Goal: Task Accomplishment & Management: Use online tool/utility

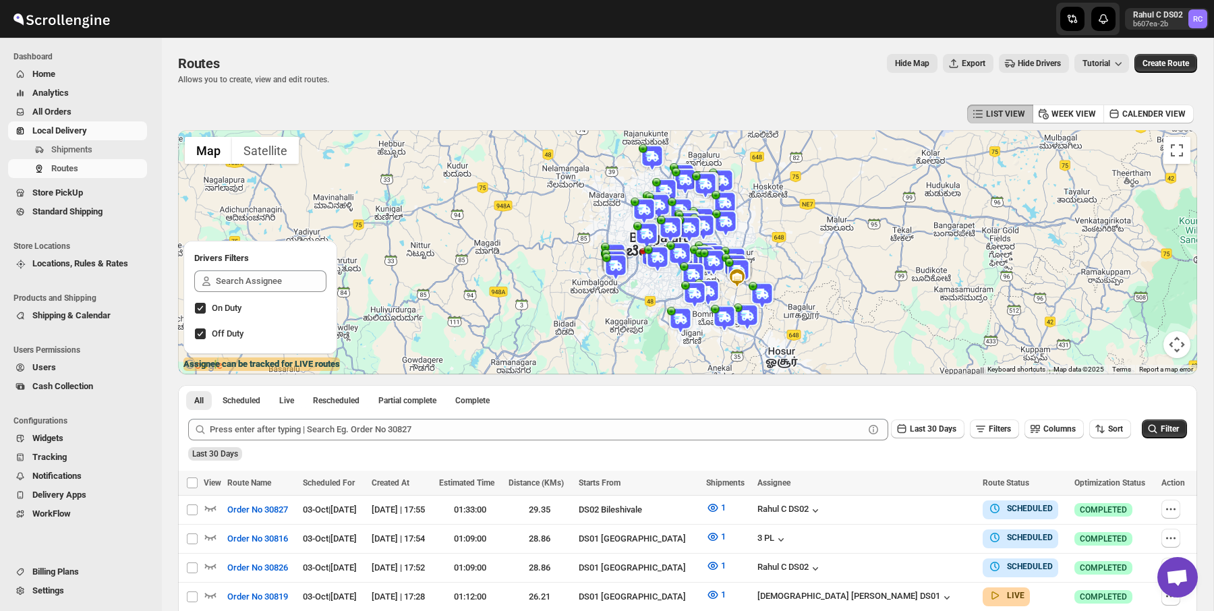
scroll to position [237, 0]
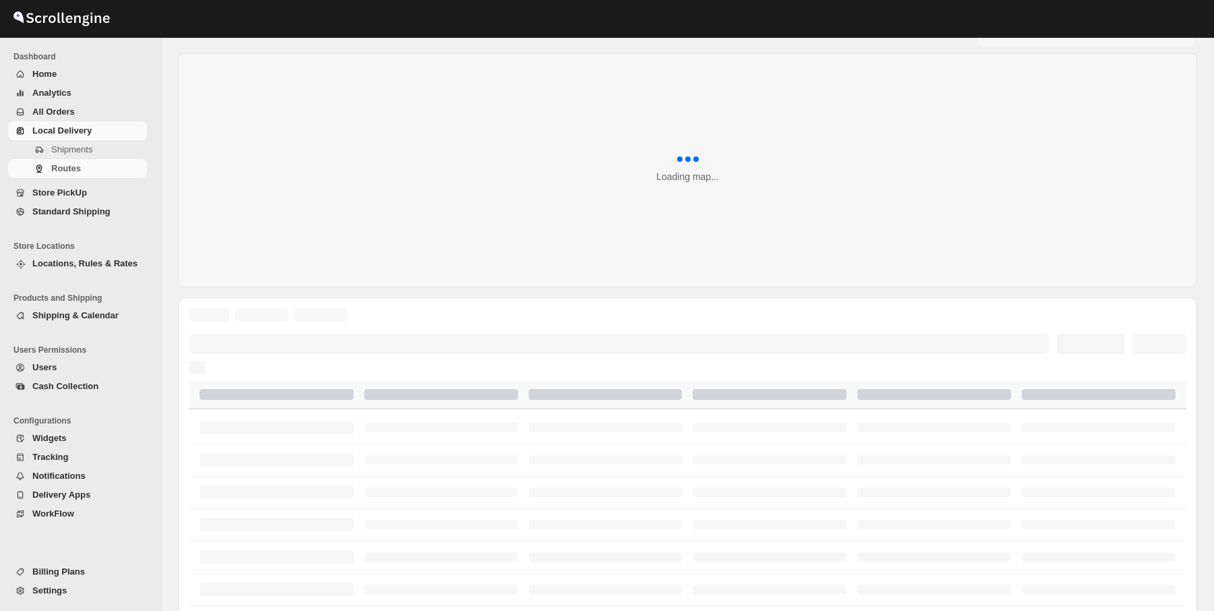
click at [111, 152] on span "Shipments" at bounding box center [97, 149] width 93 height 13
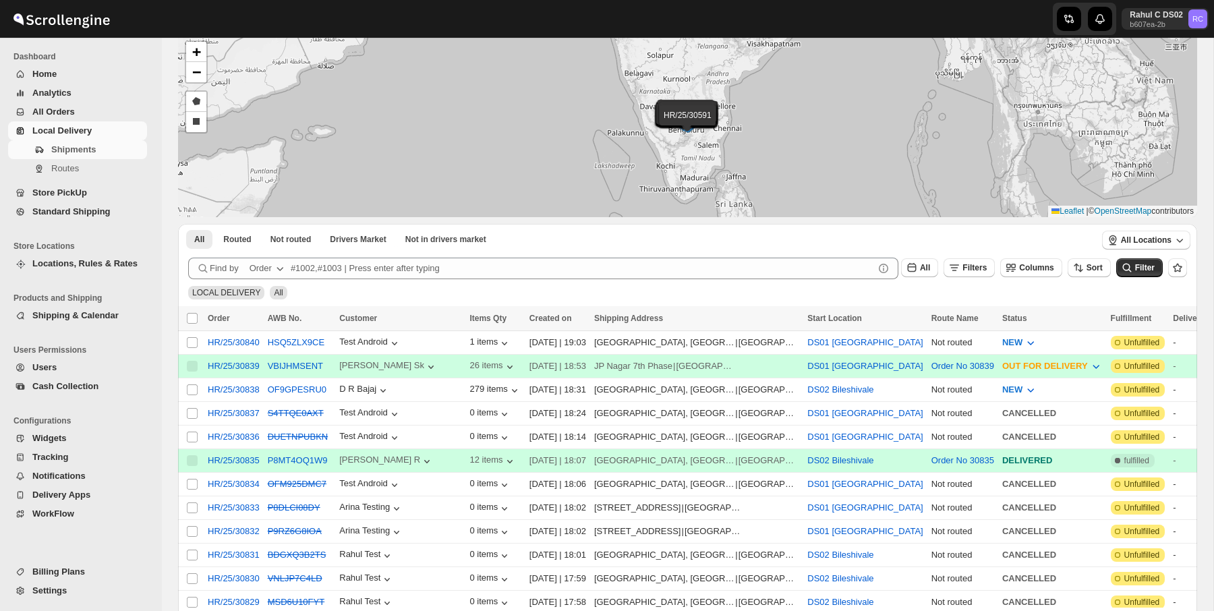
scroll to position [157, 0]
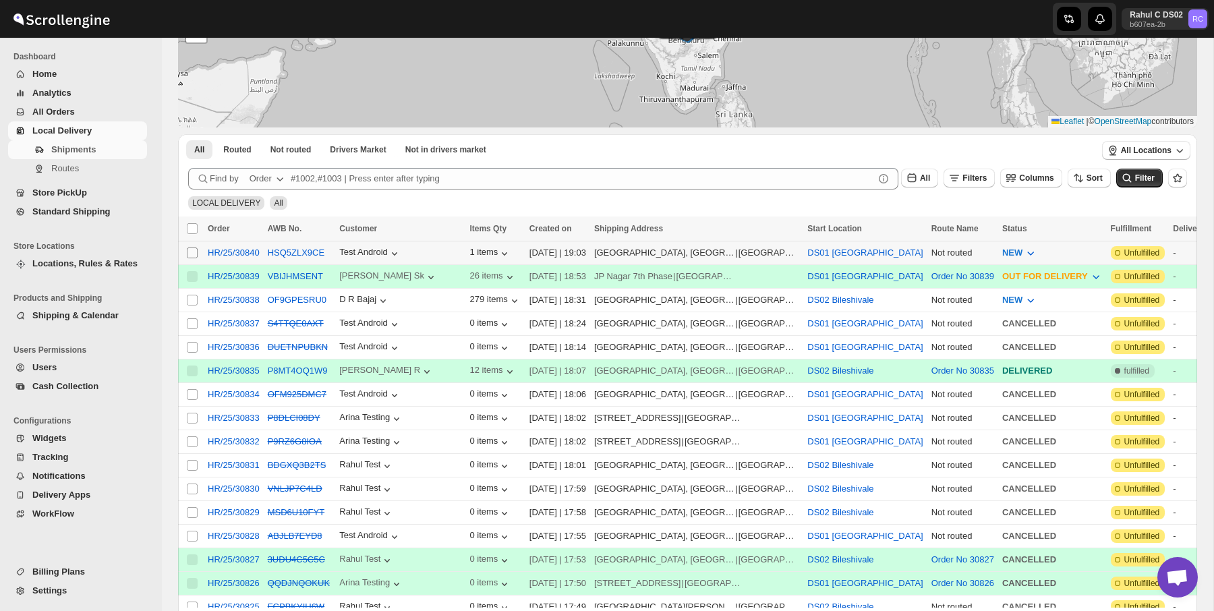
click at [194, 253] on input "Select shipment" at bounding box center [192, 253] width 11 height 11
checkbox input "true"
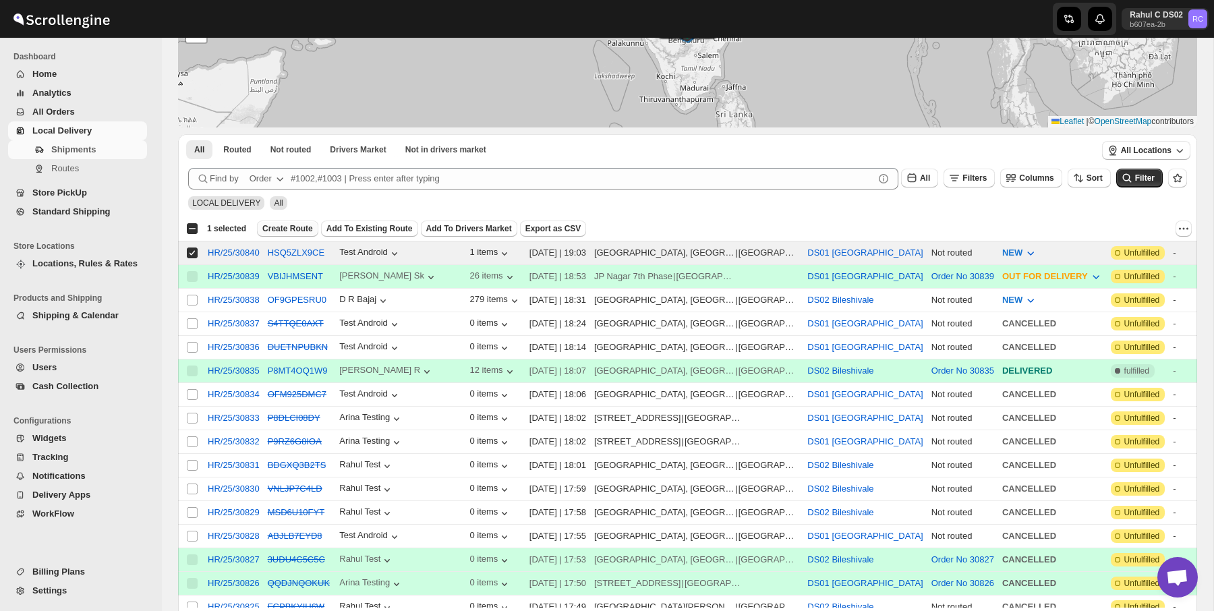
click at [311, 231] on span "Create Route" at bounding box center [287, 228] width 51 height 11
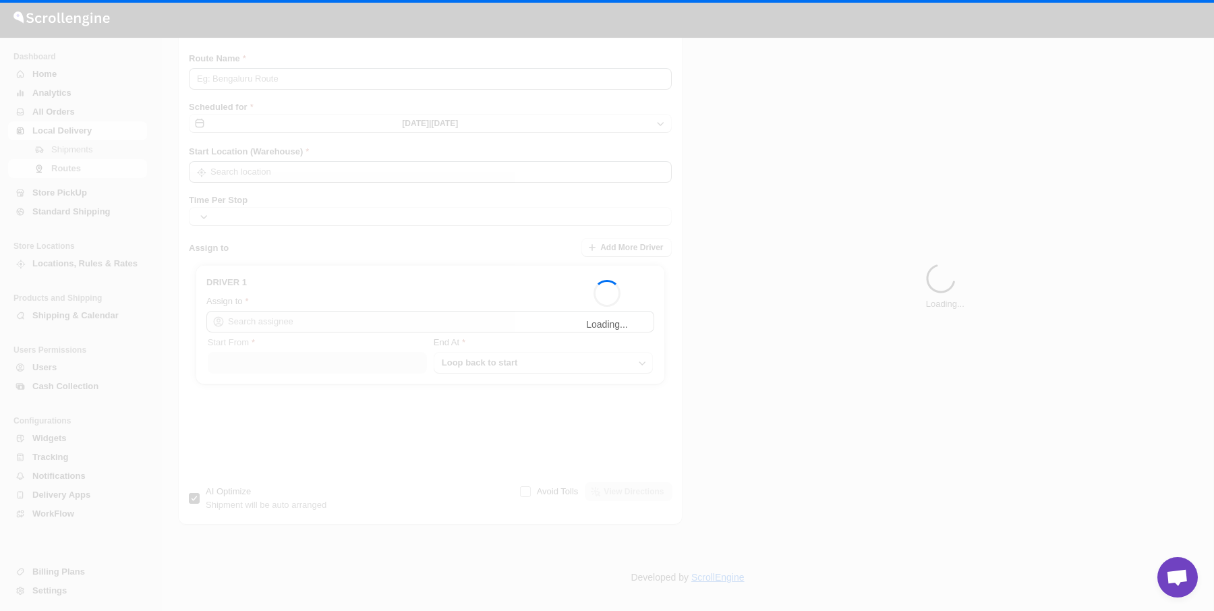
type input "Route - 03/10-0706"
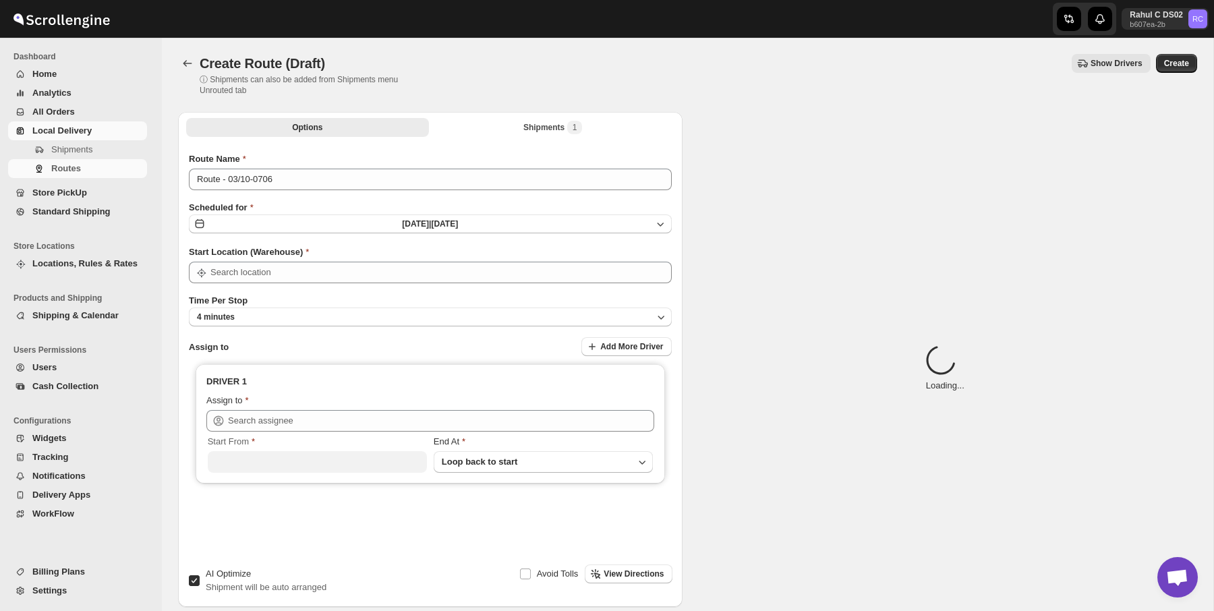
type input "DS01 [GEOGRAPHIC_DATA]"
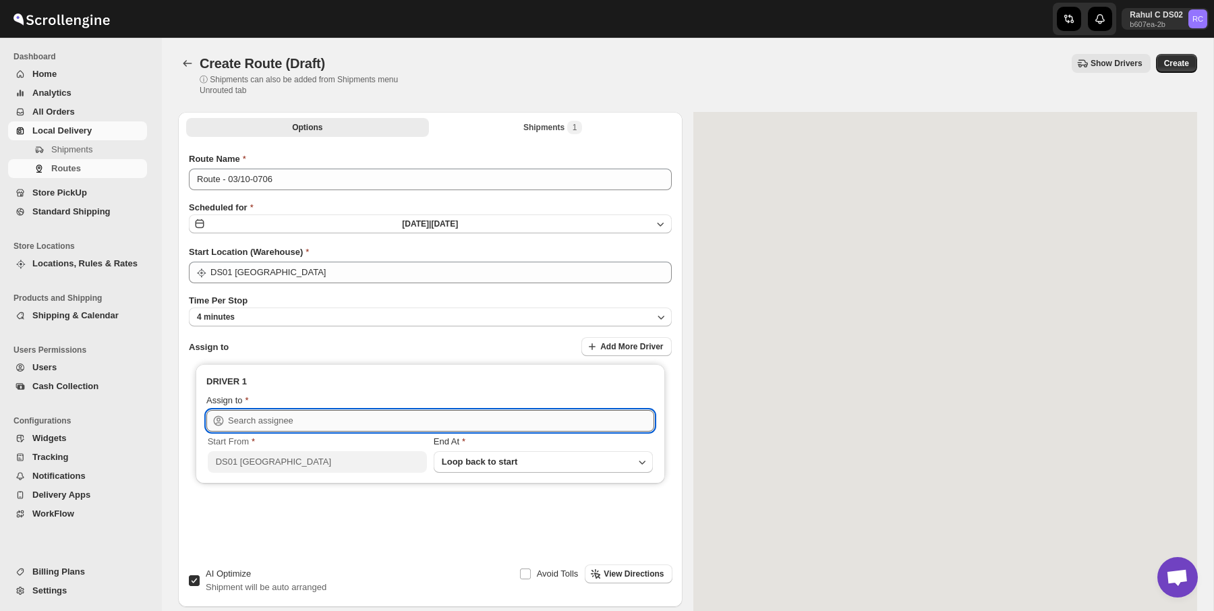
click at [304, 421] on input "text" at bounding box center [441, 421] width 426 height 22
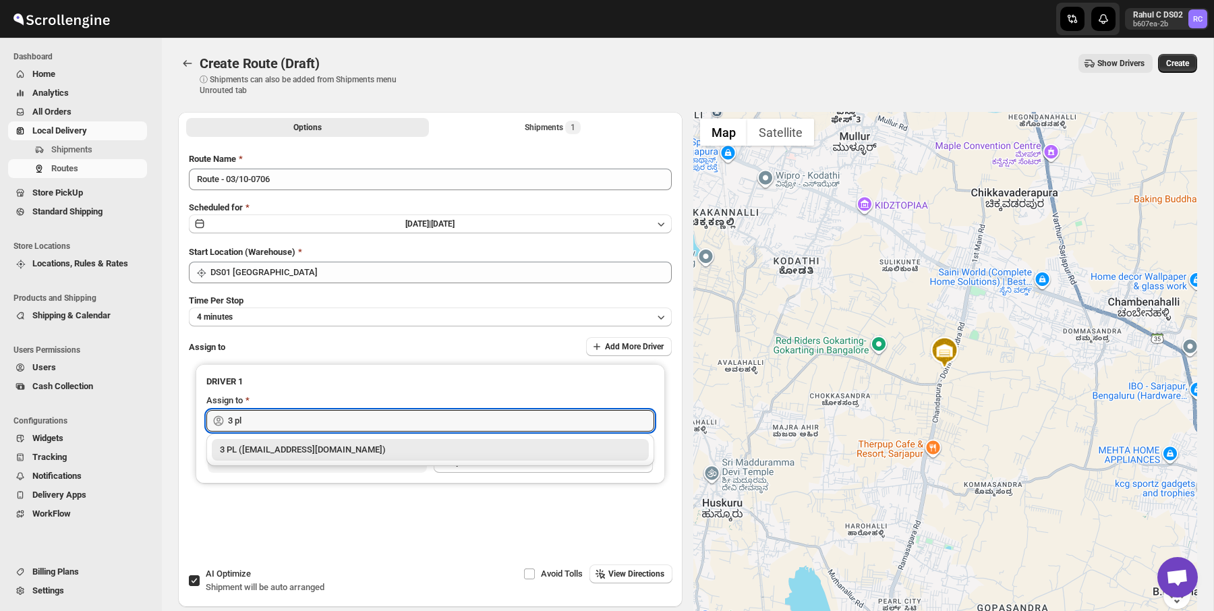
click at [291, 445] on div "3 PL (hello@home-run.co)" at bounding box center [430, 449] width 421 height 13
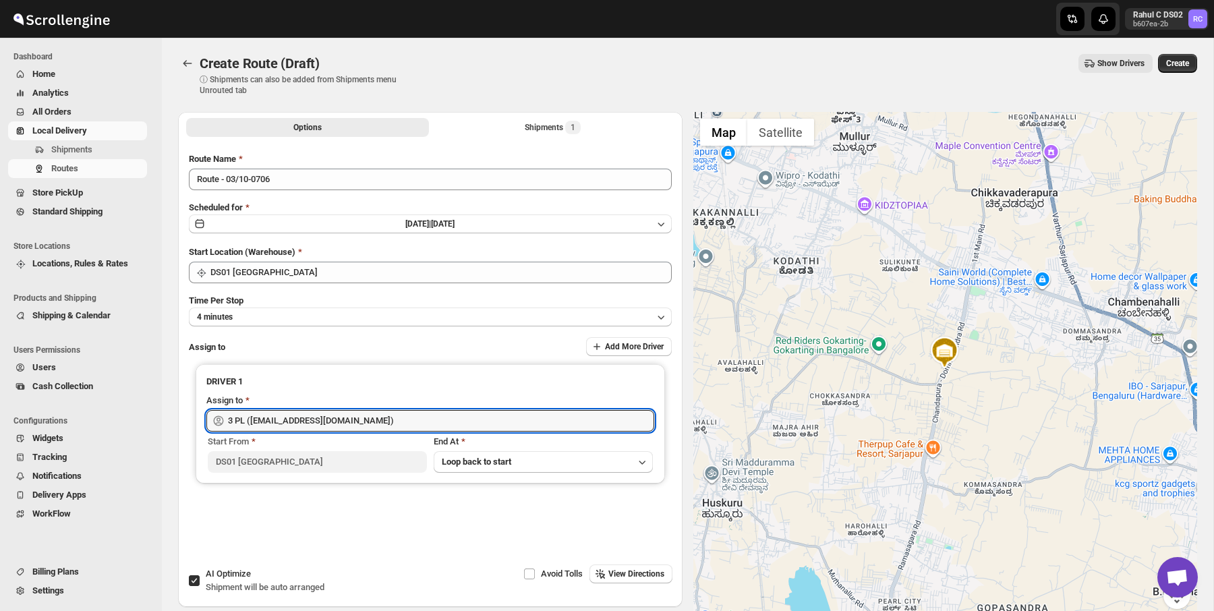
type input "3 PL (hello@home-run.co)"
click at [1179, 74] on div "Create Route (Draft) ⓘ Shipments can also be added from Shipments menu Unrouted…" at bounding box center [687, 75] width 1019 height 42
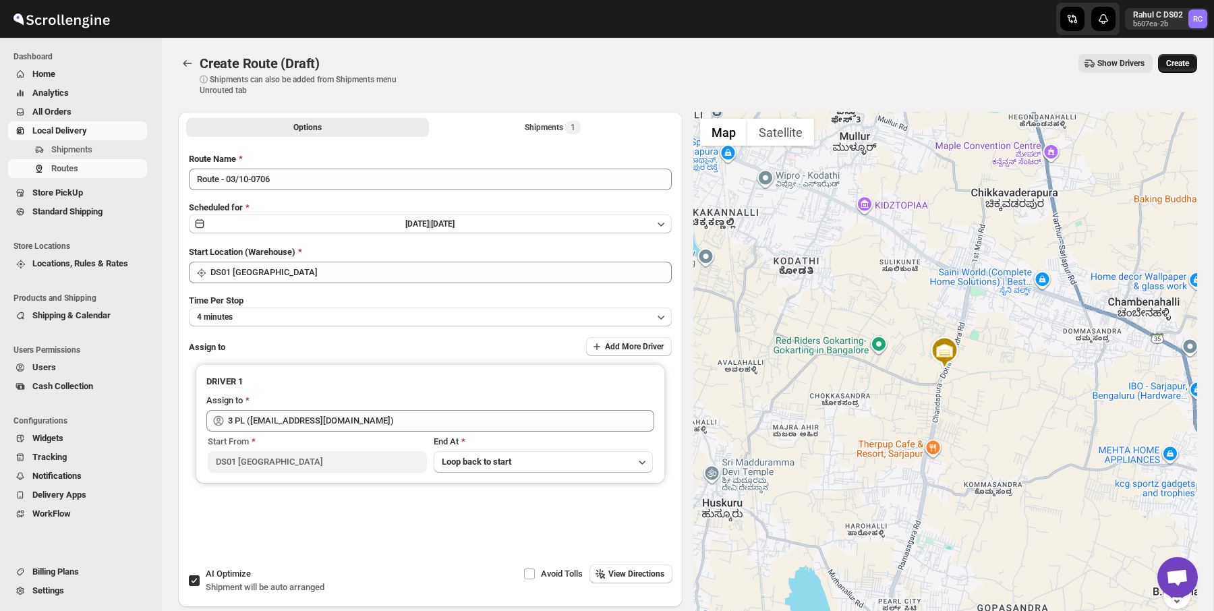
click at [1182, 66] on span "Create" at bounding box center [1177, 63] width 23 height 11
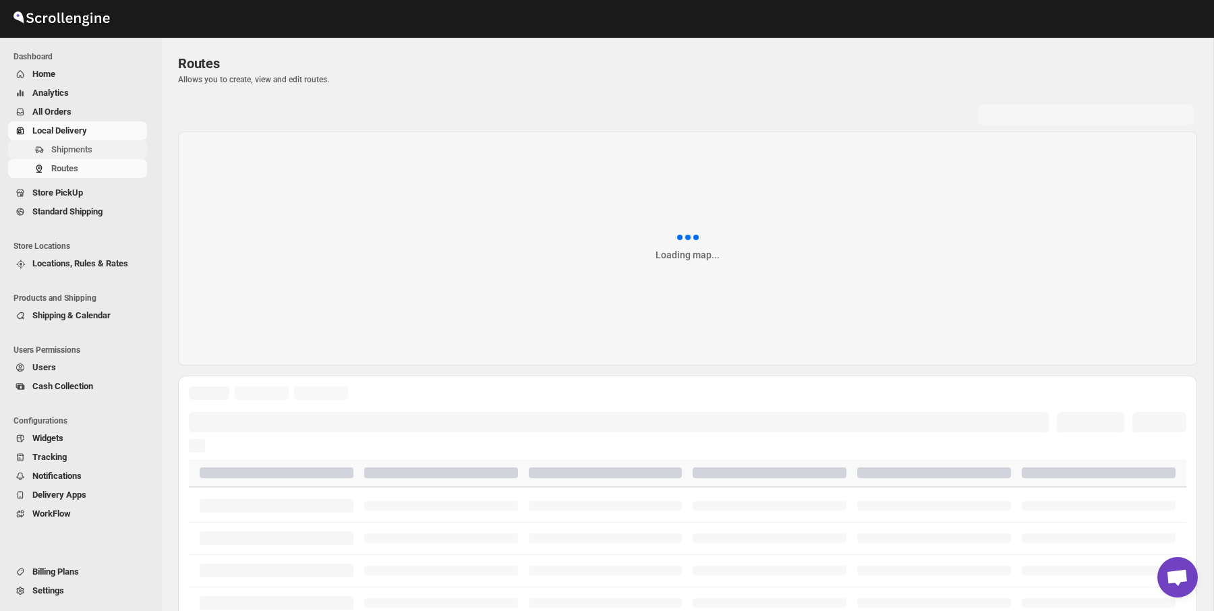
click at [86, 150] on span "Shipments" at bounding box center [71, 149] width 41 height 10
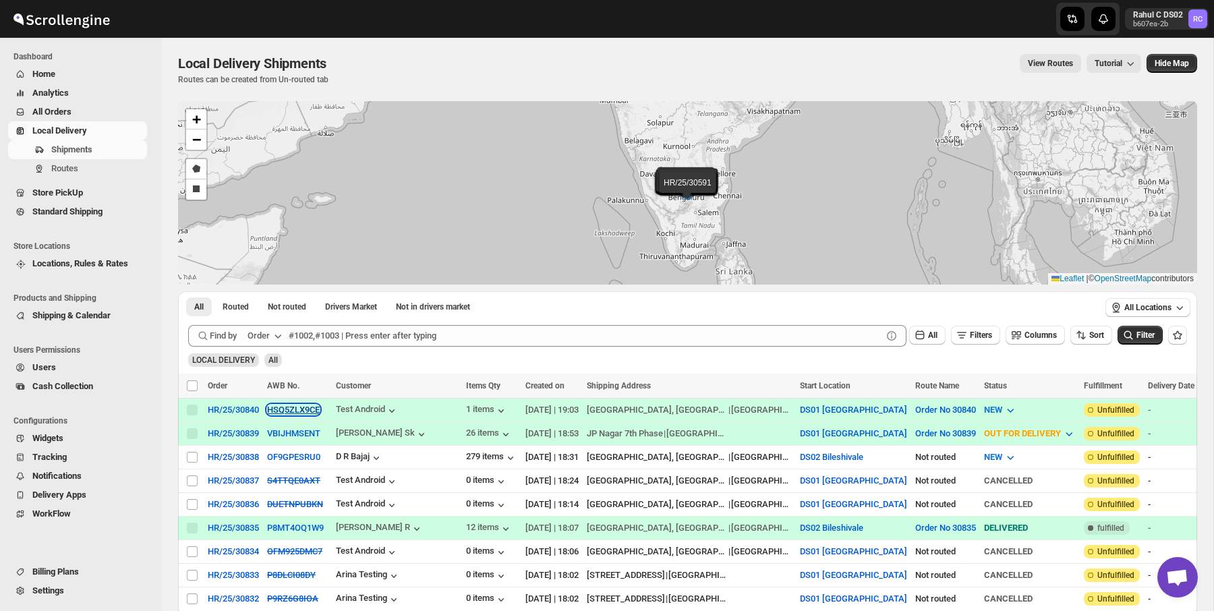
click at [283, 413] on button "HSQ5ZLX9CE" at bounding box center [293, 410] width 53 height 10
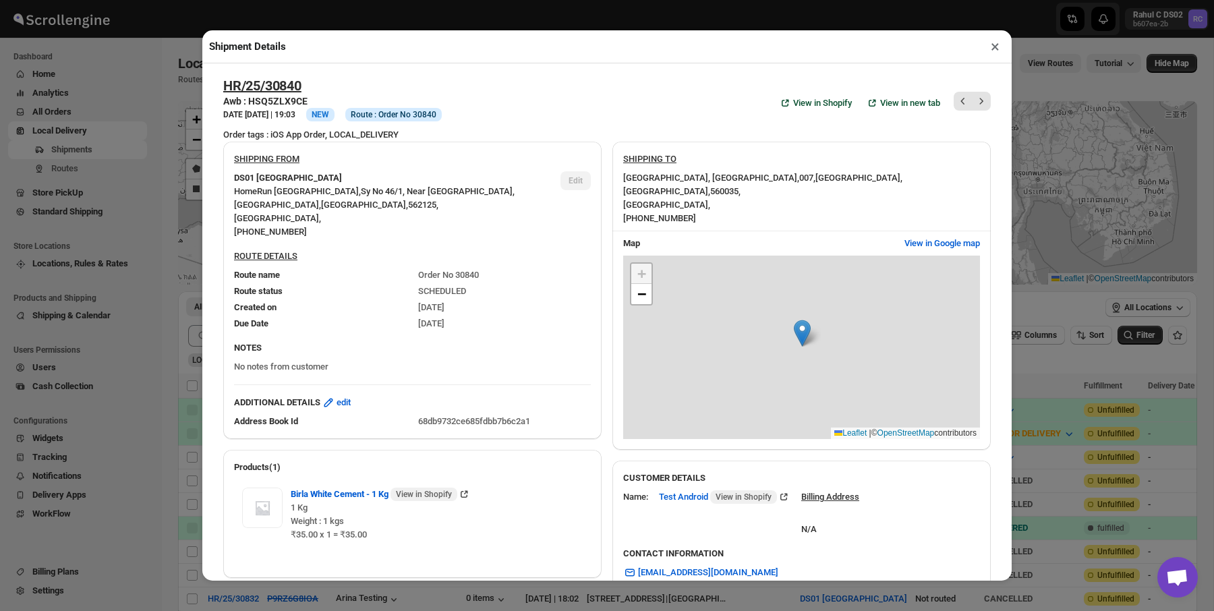
scroll to position [320, 0]
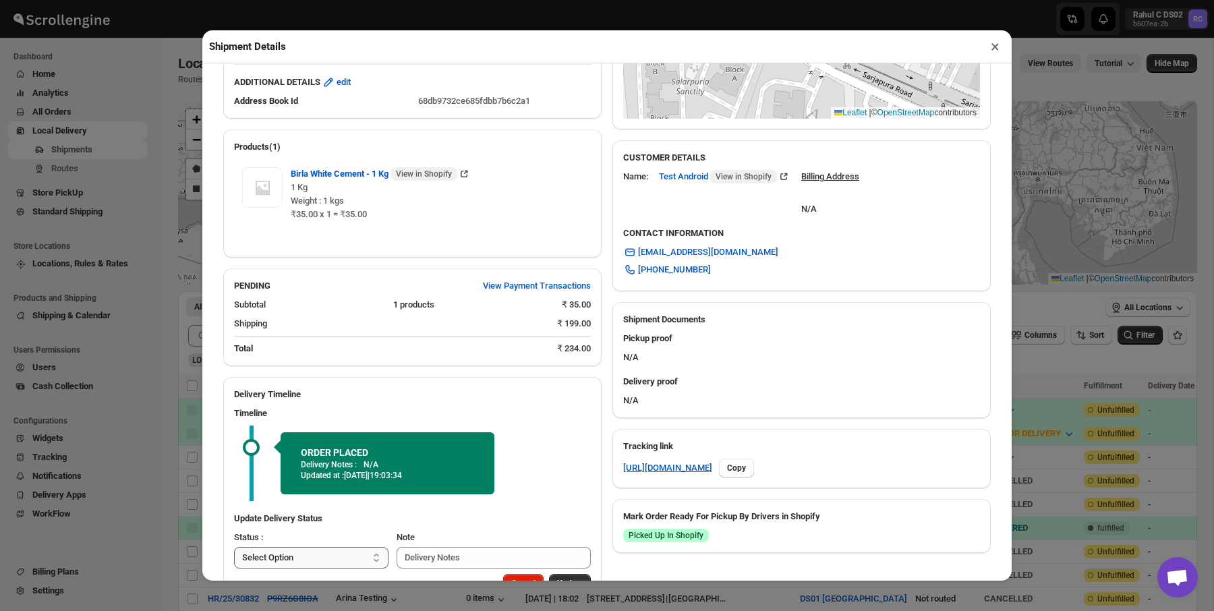
click at [321, 565] on select "Select Option PICKED UP OUT FOR DELIVERY RESCHEDULE DELIVERED CANCELLED" at bounding box center [311, 558] width 154 height 22
select select "PICKED_UP"
click at [234, 547] on select "Select Option PICKED UP OUT FOR DELIVERY RESCHEDULE DELIVERED CANCELLED" at bounding box center [311, 558] width 154 height 22
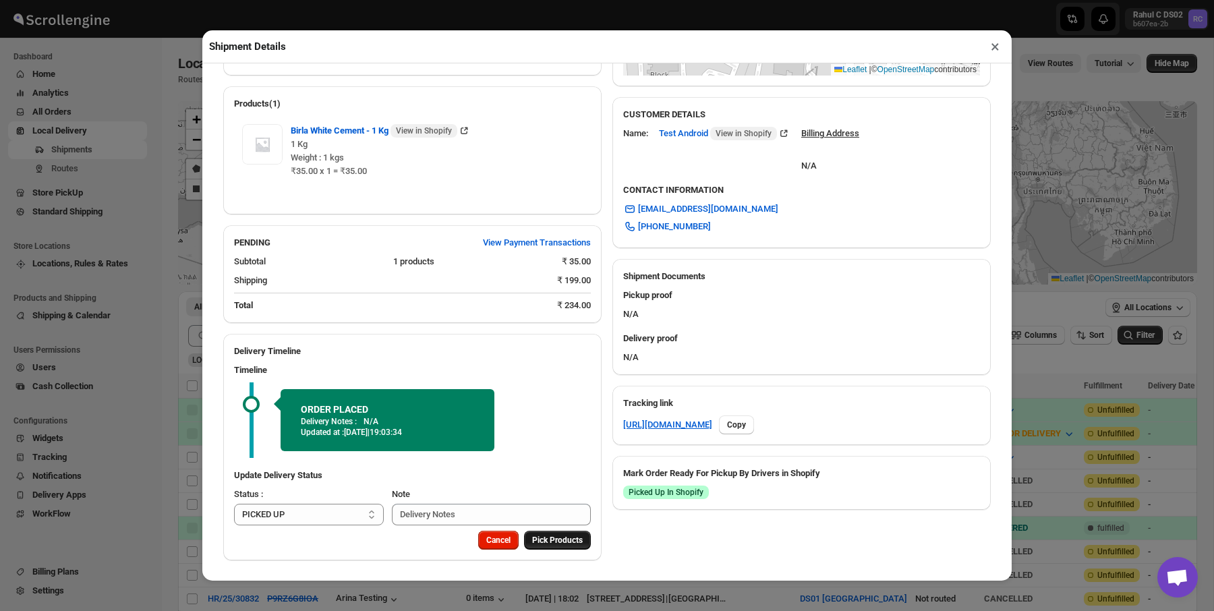
click at [555, 548] on button "Pick Products" at bounding box center [557, 540] width 67 height 19
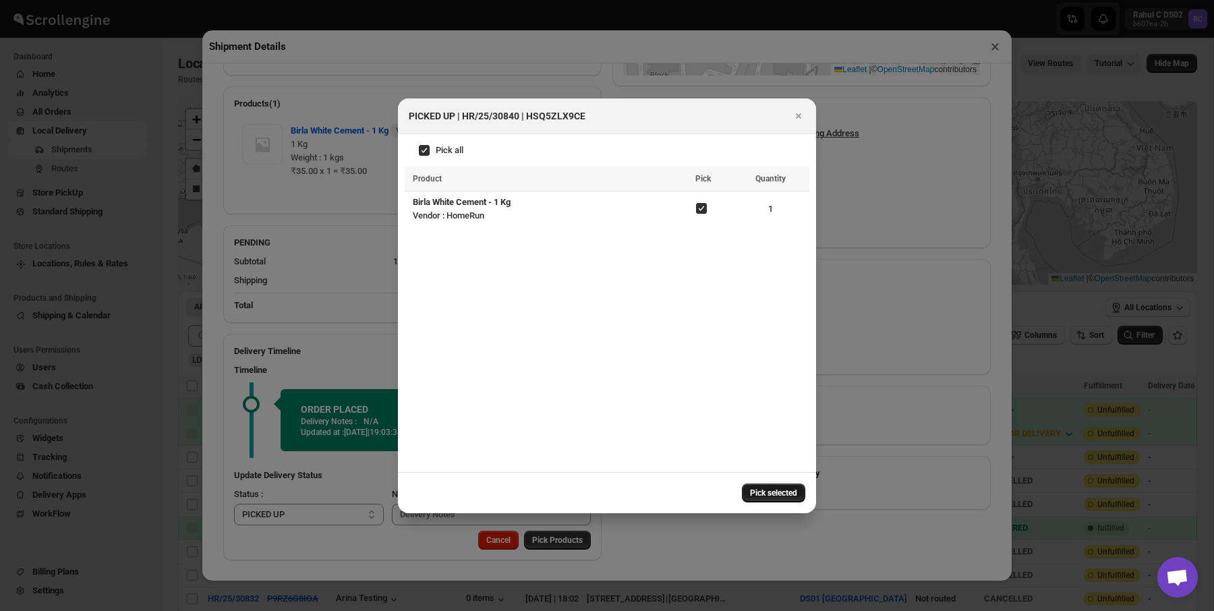
click at [785, 491] on span "Pick selected" at bounding box center [773, 493] width 47 height 11
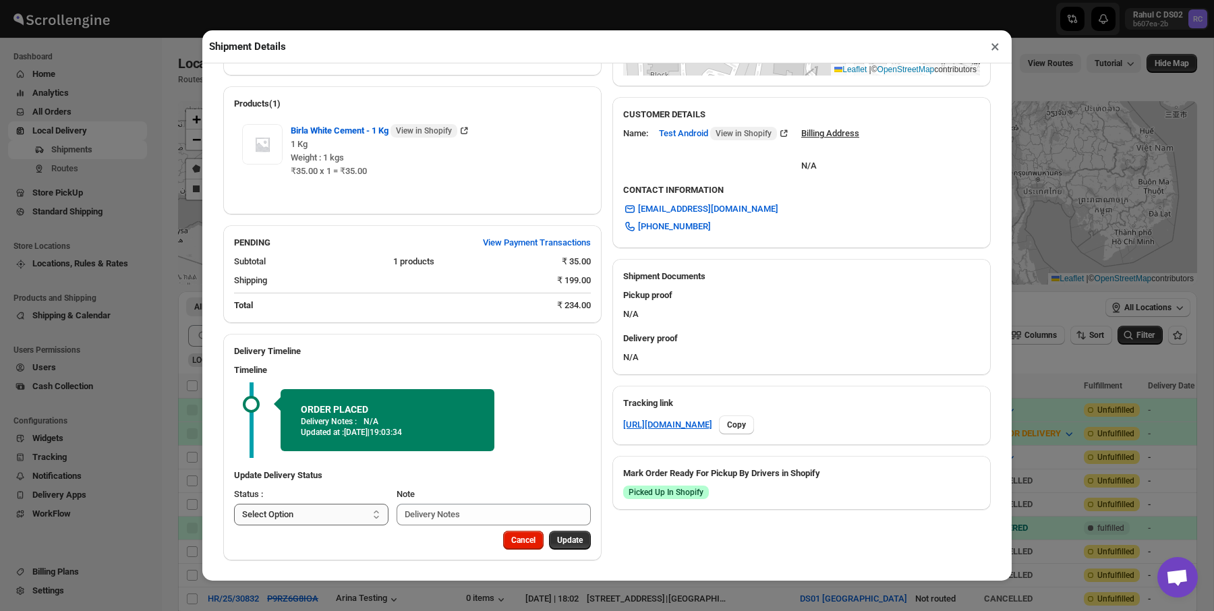
click at [341, 511] on div "Status : Select Option PICKED UP OUT FOR DELIVERY RESCHEDULE DELIVERED CANCELLE…" at bounding box center [311, 507] width 154 height 38
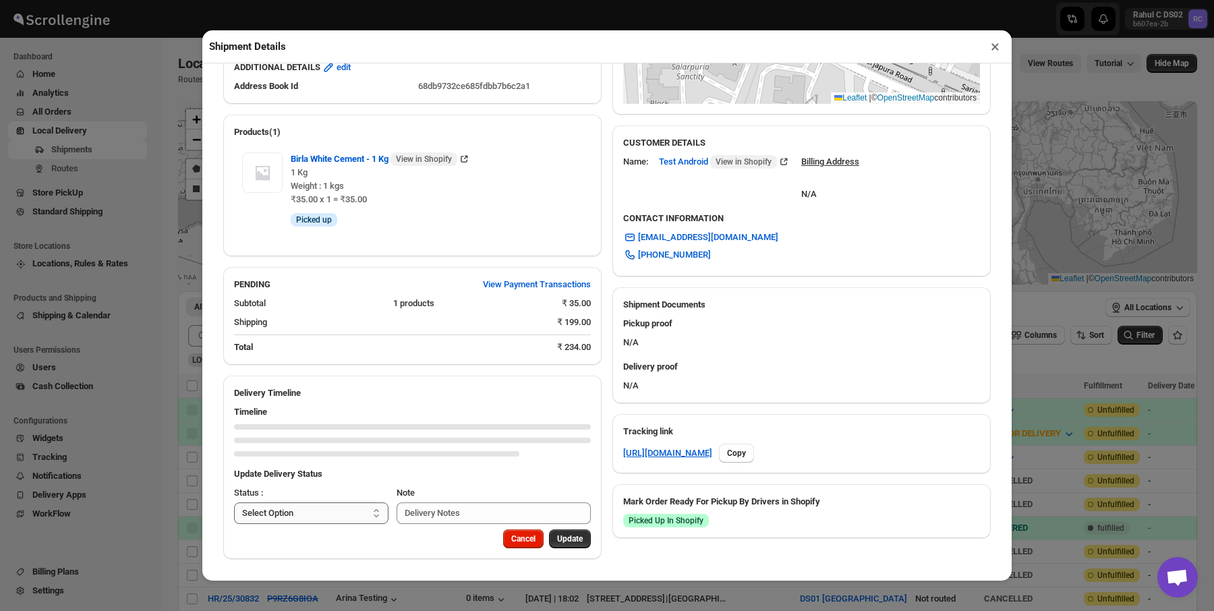
scroll to position [320, 0]
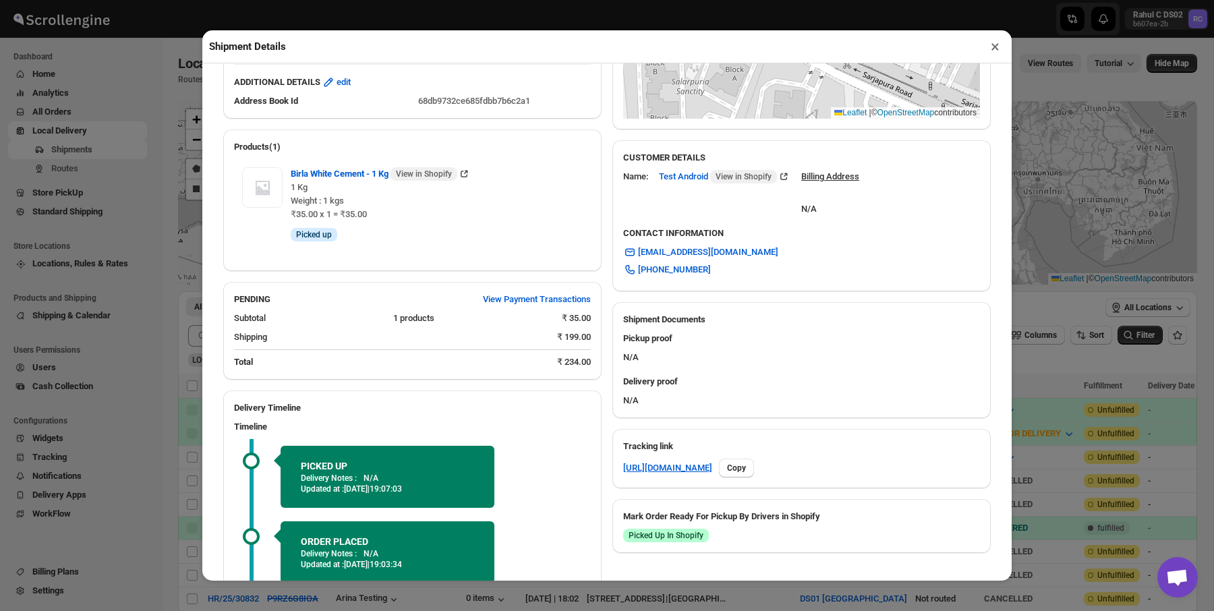
select select "OUT_FOR_DELIVERY"
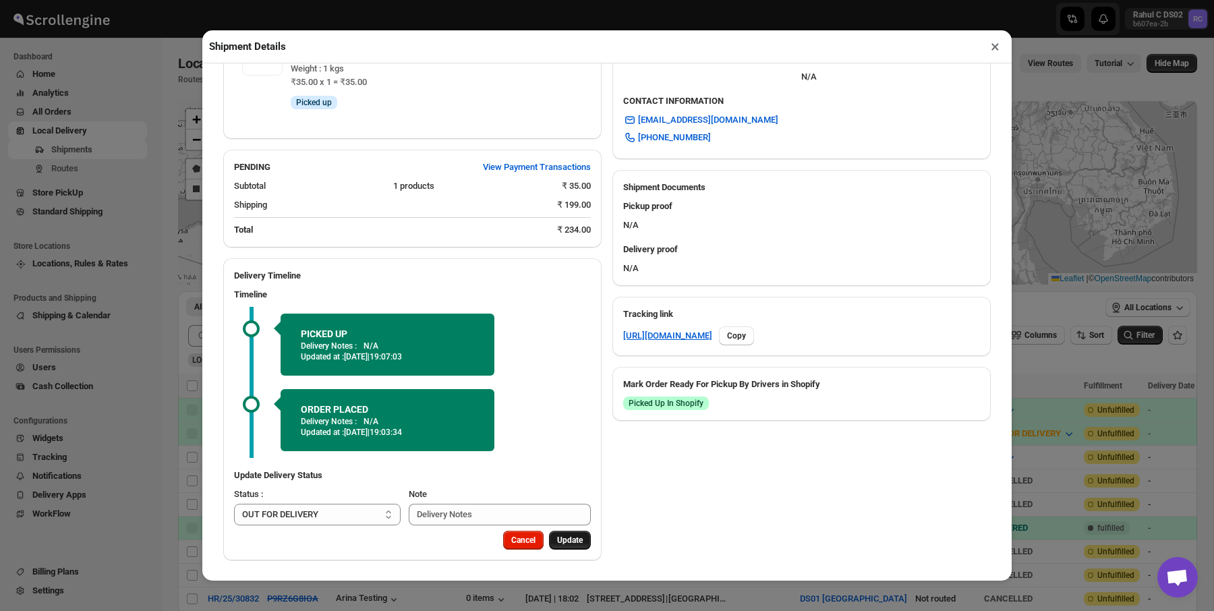
click at [571, 546] on button "Update" at bounding box center [570, 540] width 42 height 19
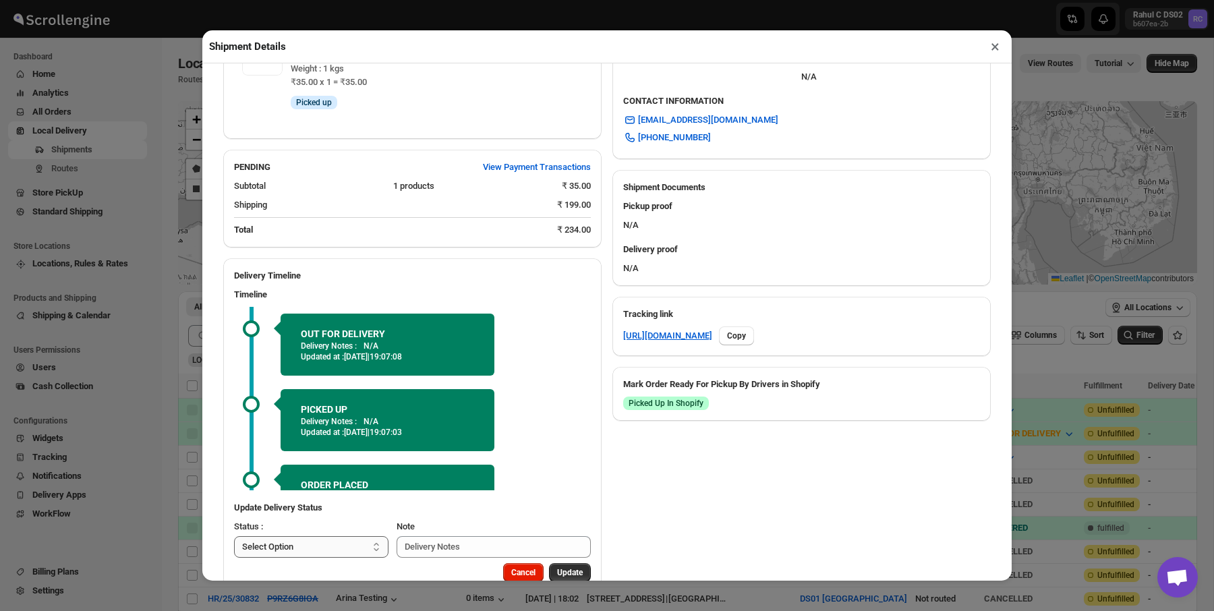
click at [360, 547] on select "Select Option PICKED UP OUT FOR DELIVERY RESCHEDULE DELIVERED CANCELLED" at bounding box center [311, 547] width 154 height 22
select select "DELIVERED"
click at [234, 536] on select "Select Option PICKED UP OUT FOR DELIVERY RESCHEDULE DELIVERED CANCELLED" at bounding box center [311, 547] width 154 height 22
click at [566, 573] on span "Update" at bounding box center [570, 572] width 26 height 11
select select
